Goal: Book appointment/travel/reservation

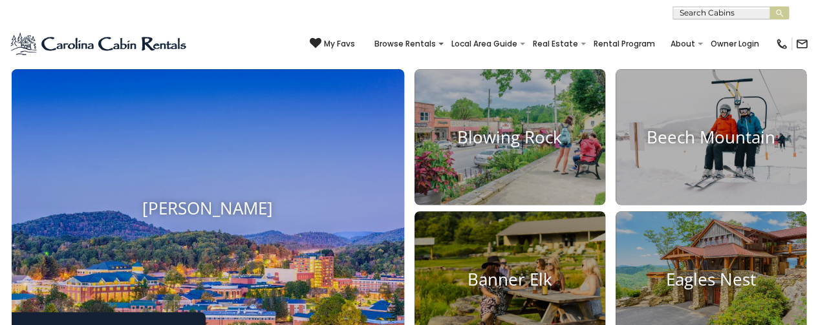
scroll to position [334, 0]
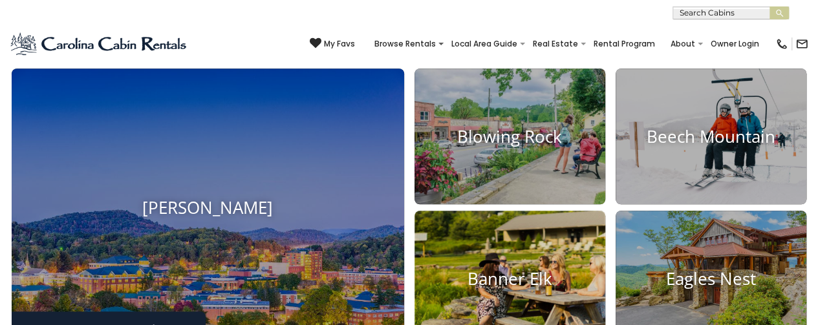
click at [523, 281] on h4 "Banner Elk" at bounding box center [509, 278] width 191 height 20
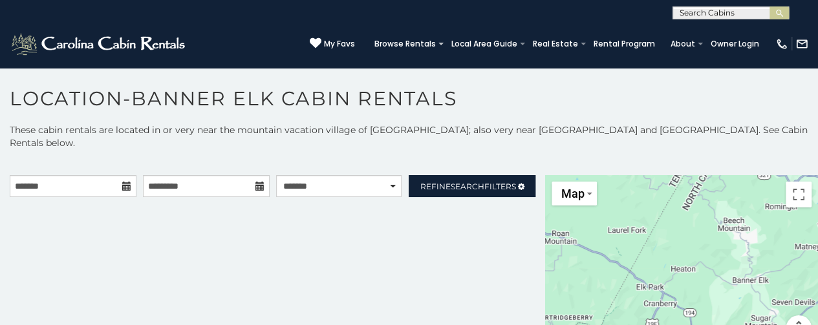
click at [124, 182] on icon at bounding box center [126, 186] width 9 height 9
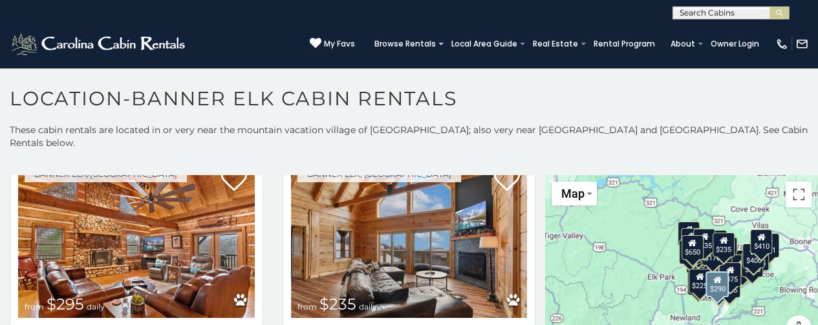
scroll to position [1746, 0]
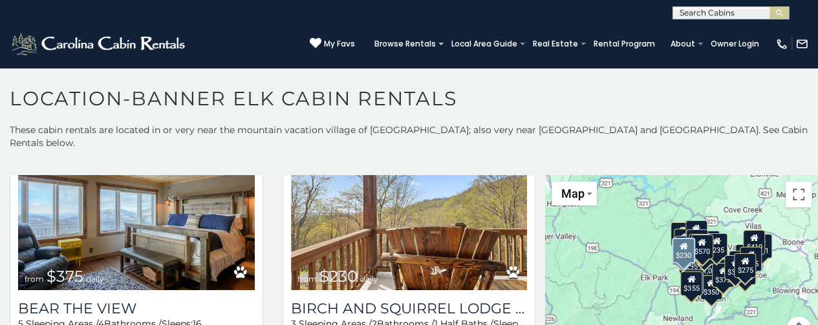
scroll to position [3750, 0]
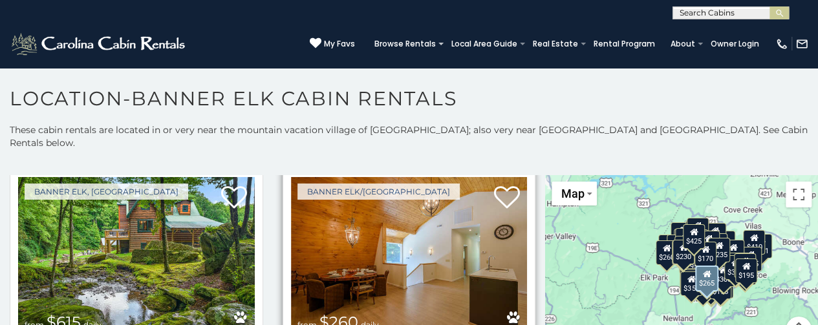
scroll to position [6776, 0]
